Goal: Transaction & Acquisition: Purchase product/service

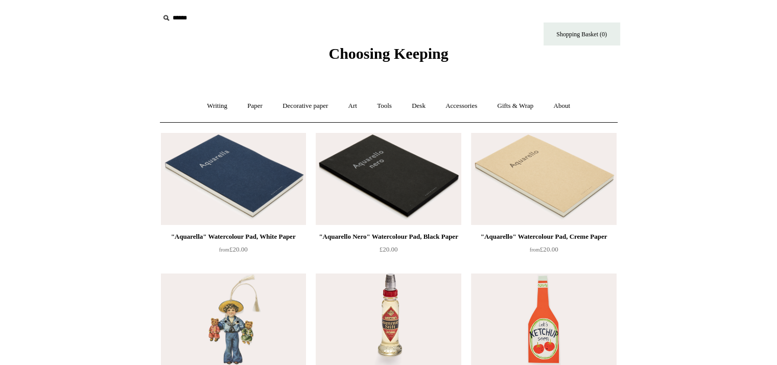
click at [457, 106] on link "Accessories +" at bounding box center [461, 105] width 50 height 27
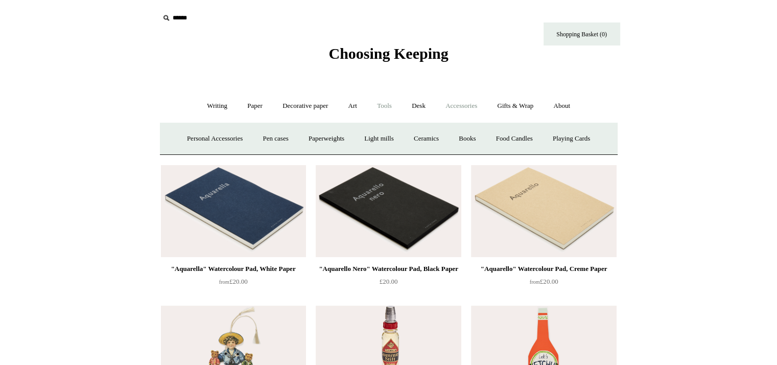
click at [388, 104] on link "Tools +" at bounding box center [384, 105] width 33 height 27
click at [287, 136] on link "Clips +" at bounding box center [292, 138] width 32 height 27
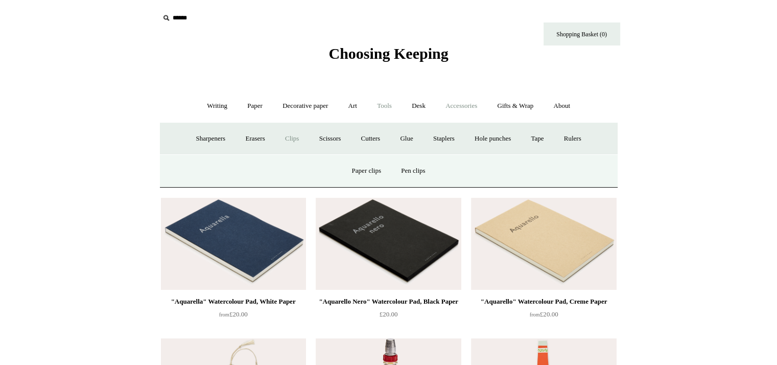
click at [468, 111] on link "Accessories +" at bounding box center [461, 105] width 50 height 27
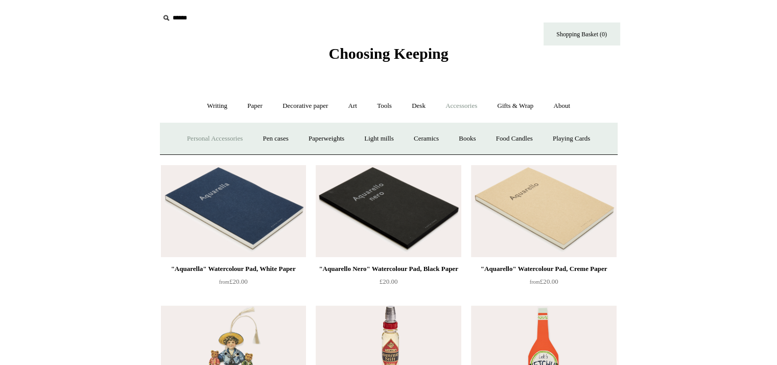
click at [222, 133] on link "Personal Accessories +" at bounding box center [215, 138] width 74 height 27
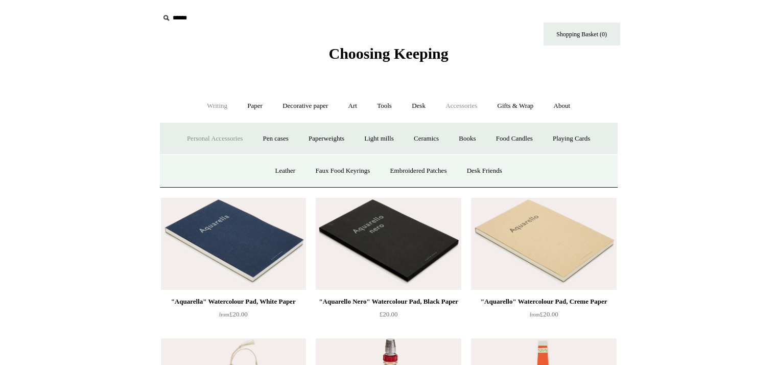
click at [208, 105] on link "Writing +" at bounding box center [217, 105] width 39 height 27
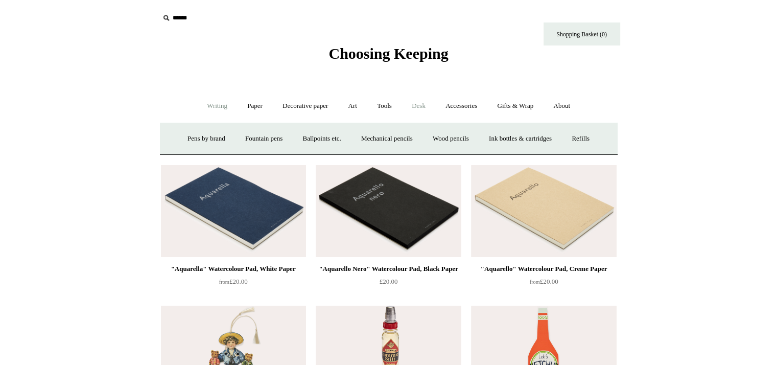
click at [429, 105] on link "Desk +" at bounding box center [418, 105] width 32 height 27
click at [449, 136] on link "Desk Accessories" at bounding box center [431, 138] width 65 height 27
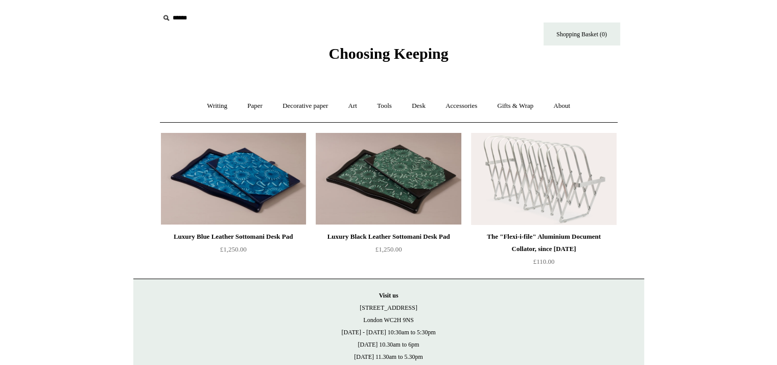
click at [181, 19] on input "text" at bounding box center [222, 18] width 126 height 19
type input "*"
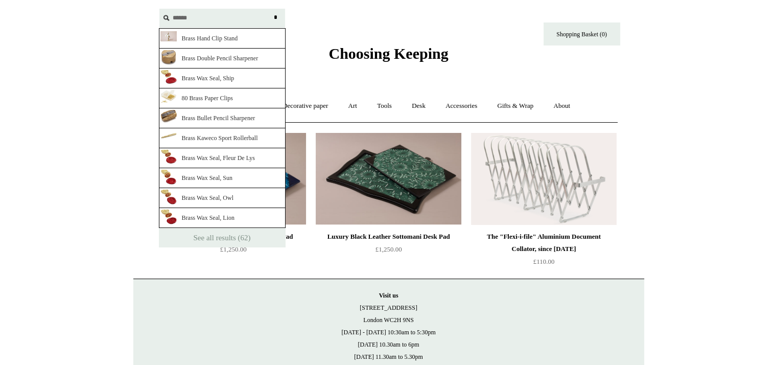
type input "*****"
click at [219, 38] on link "Brass Hand Clip Stand" at bounding box center [222, 38] width 127 height 20
